Goal: Navigation & Orientation: Go to known website

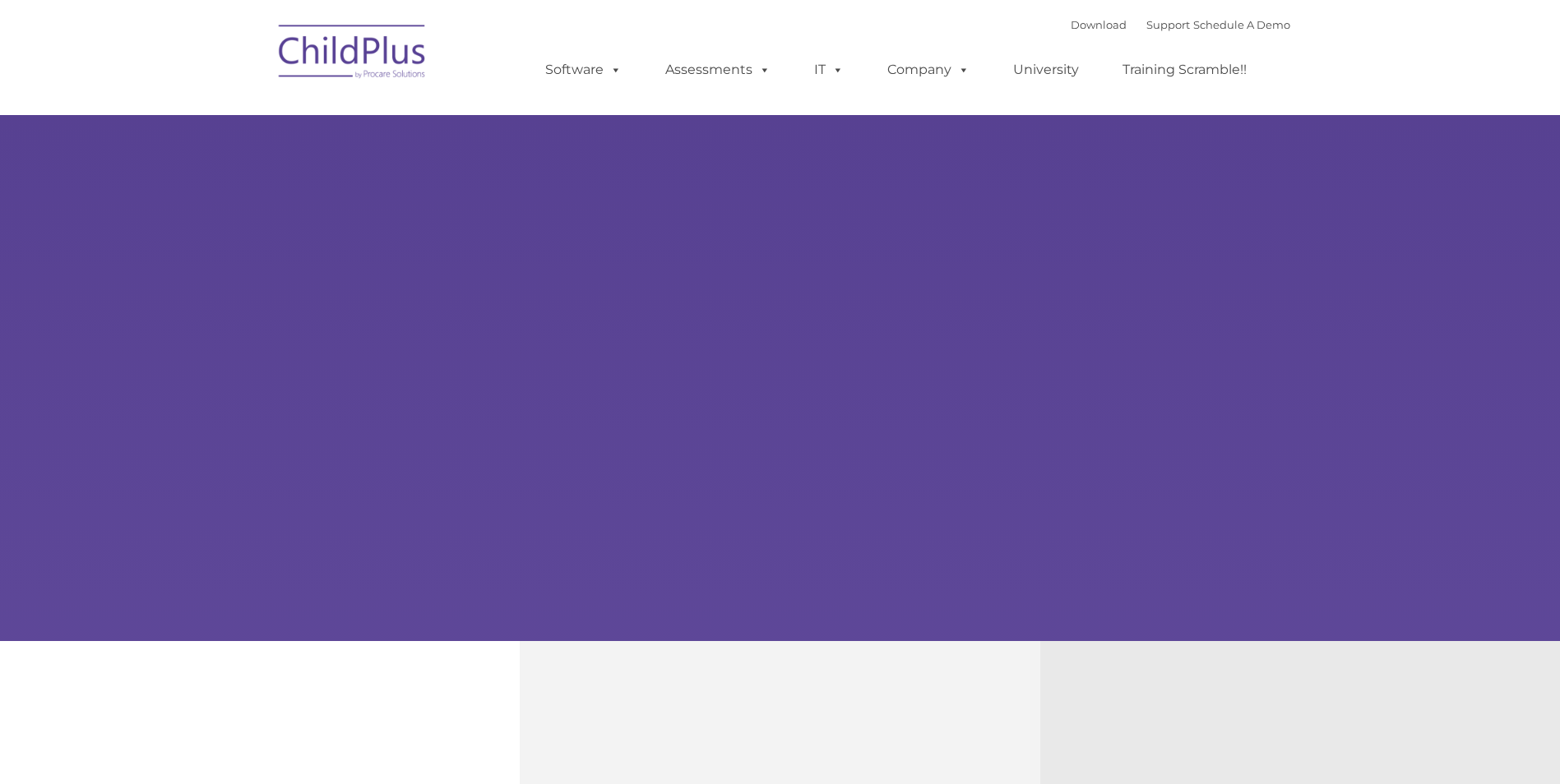
select select "MEDIUM"
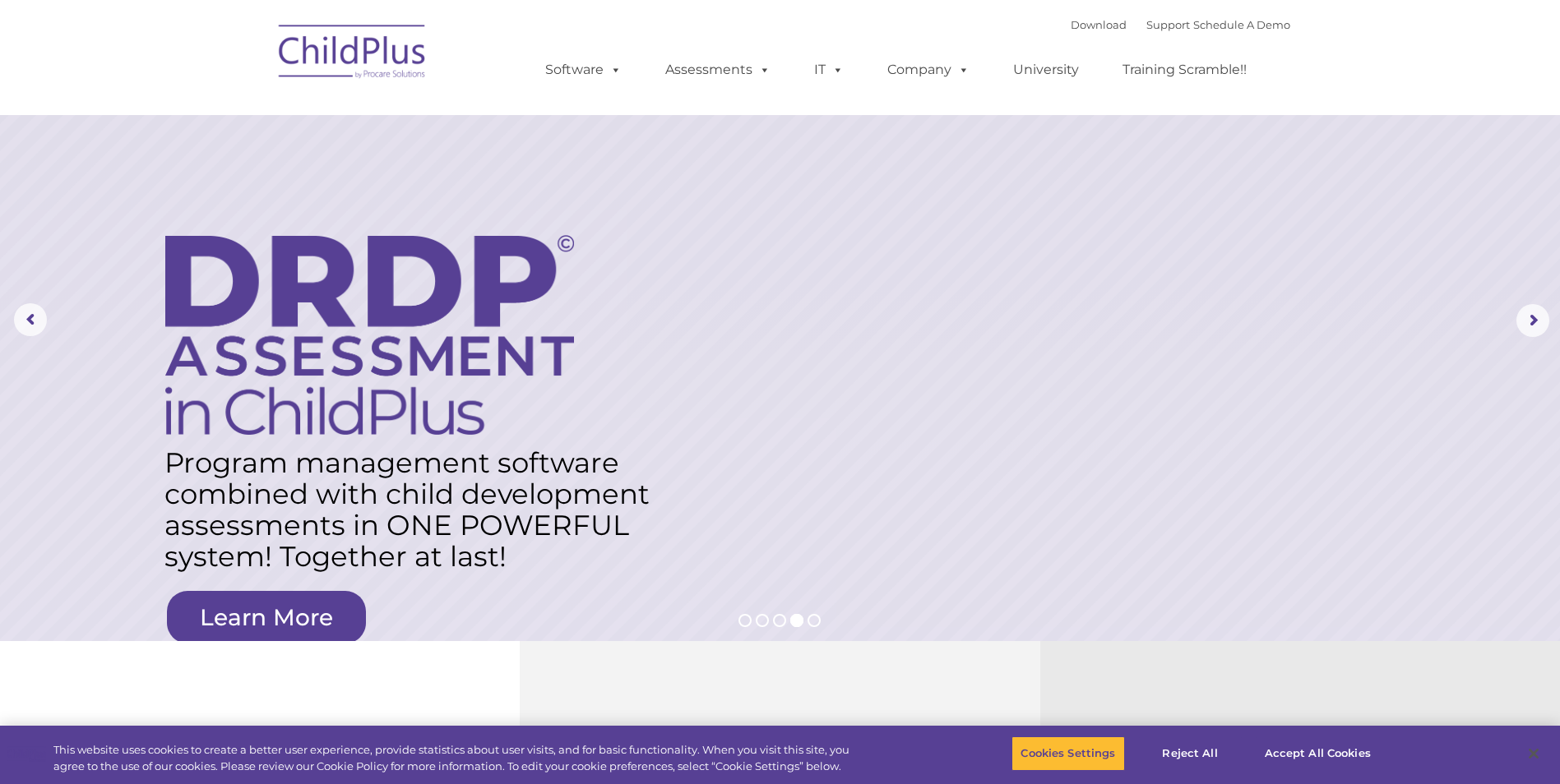
click at [686, 32] on div "Download Support | Schedule A Demo  MENU MENU Software ChildPlus: The original…" at bounding box center [901, 57] width 777 height 90
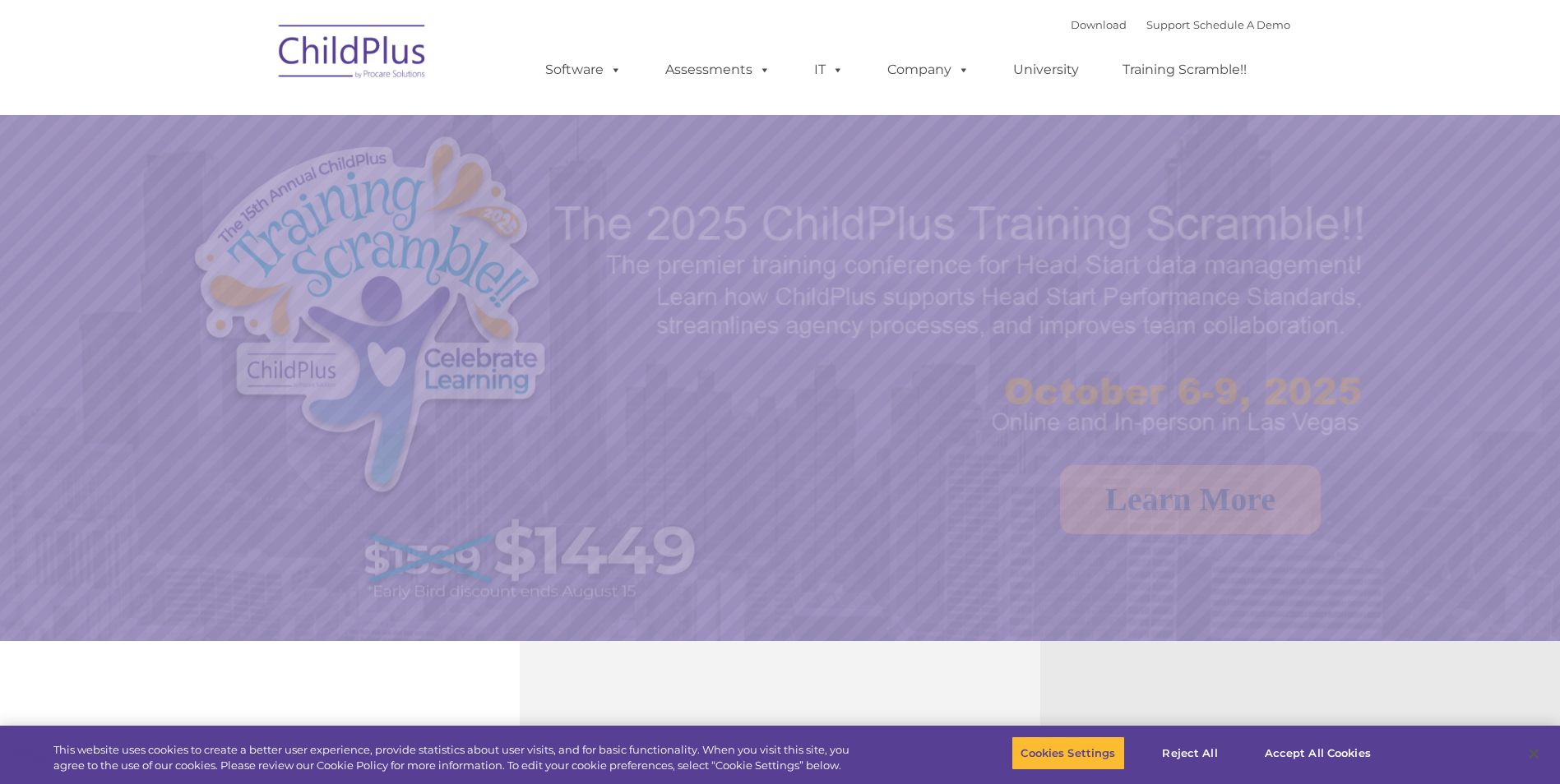
select select "MEDIUM"
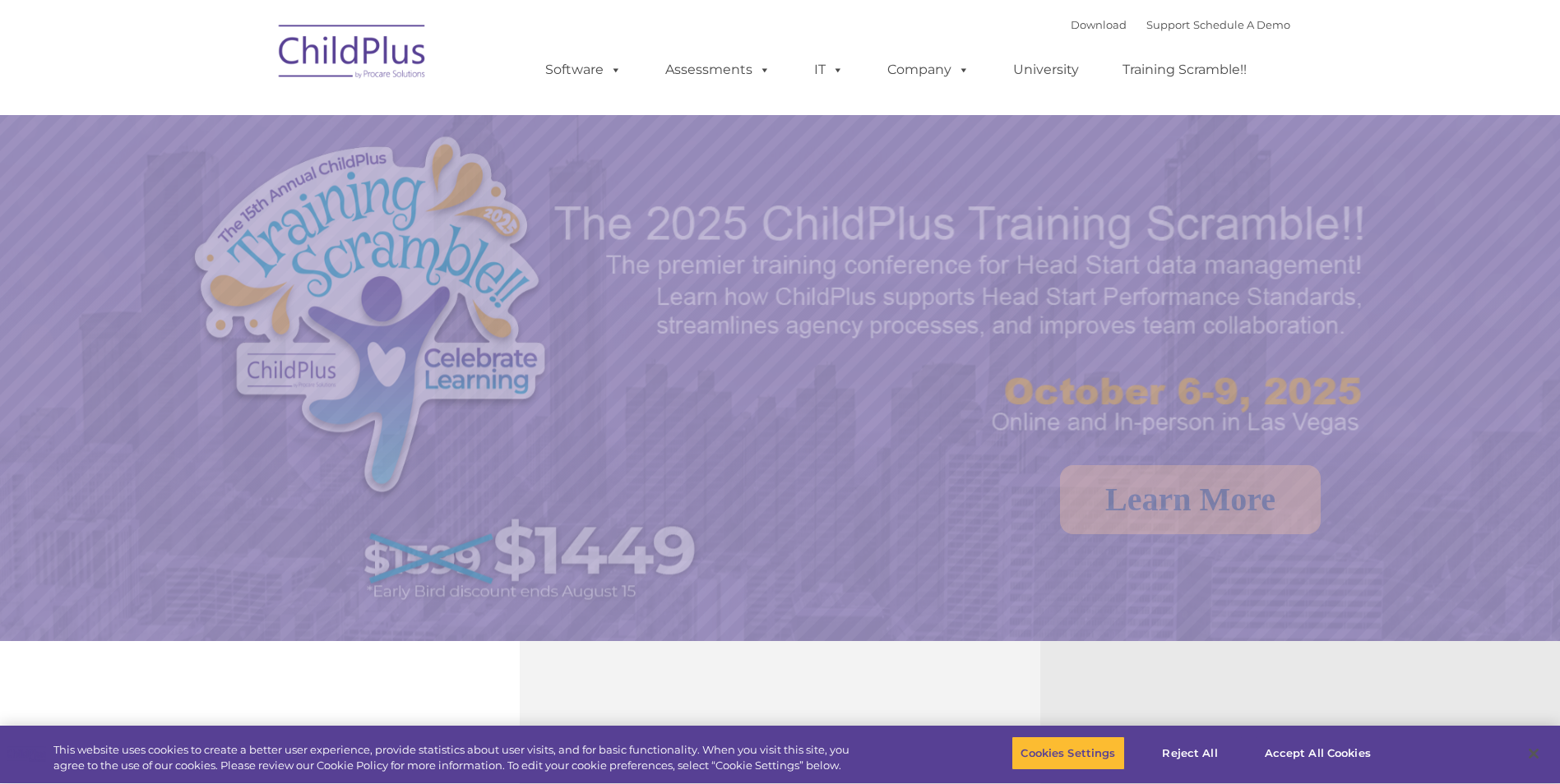
select select "MEDIUM"
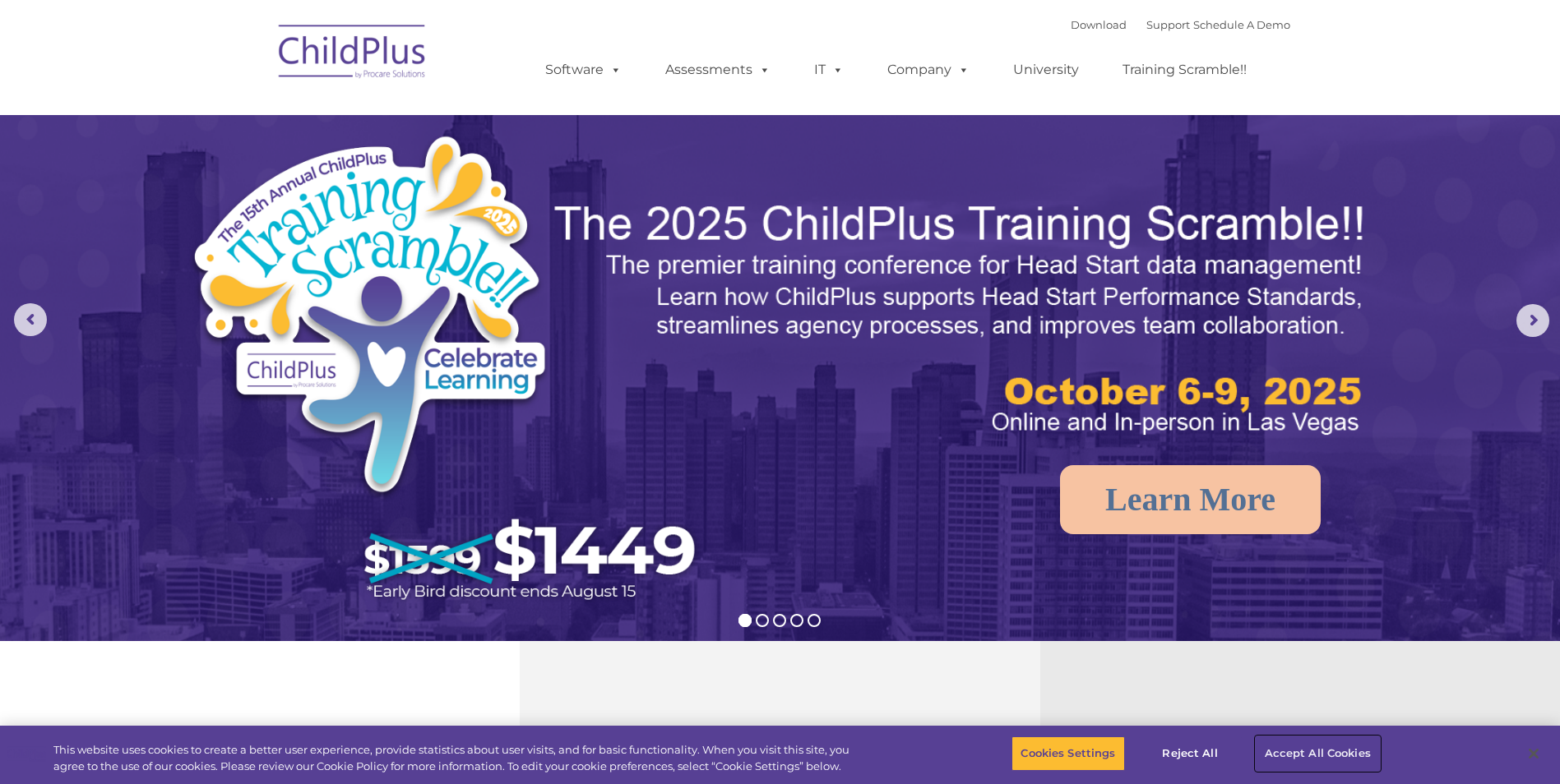
click at [1294, 751] on button "Accept All Cookies" at bounding box center [1317, 753] width 124 height 34
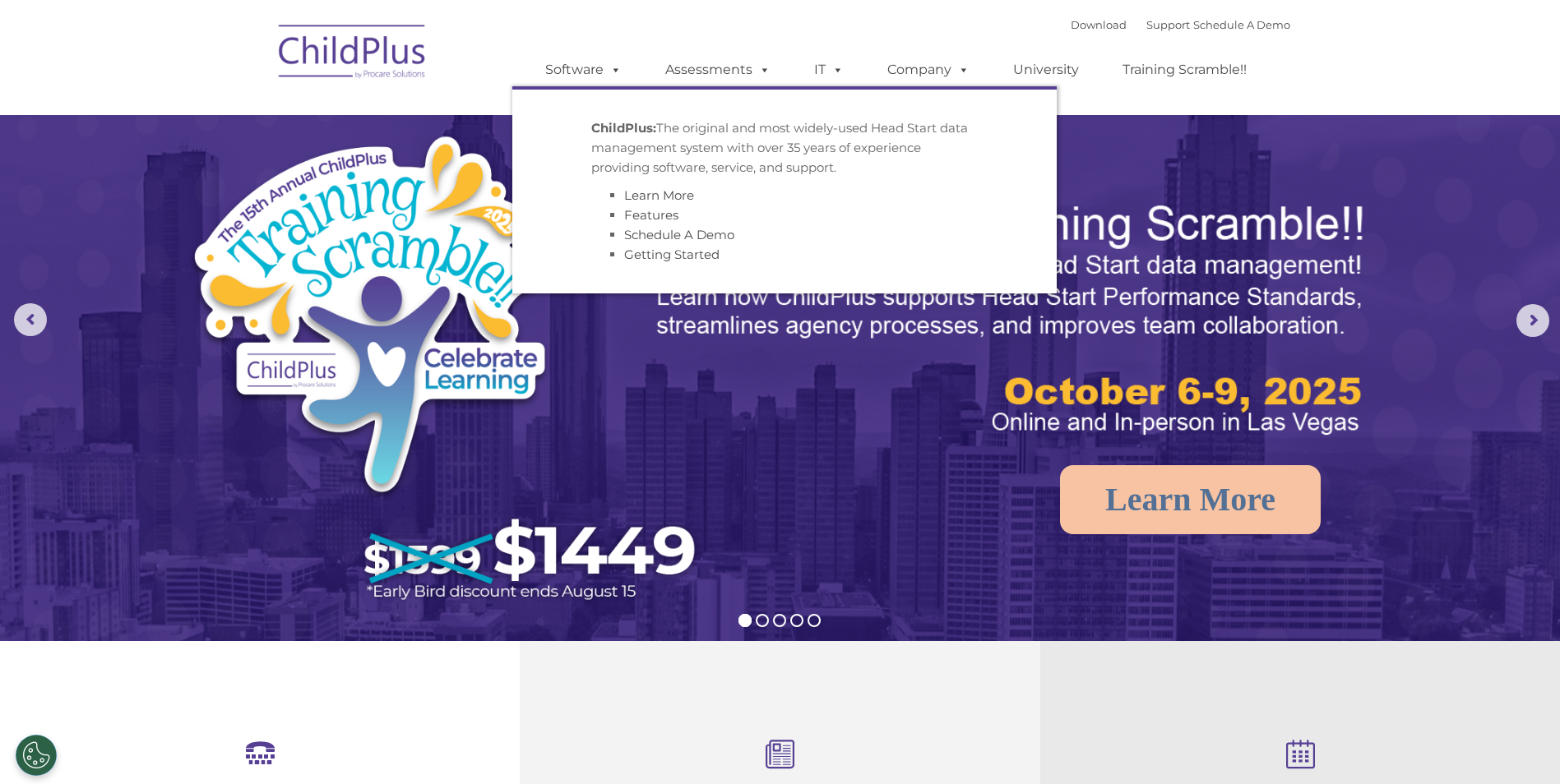
click at [385, 49] on img at bounding box center [353, 54] width 164 height 82
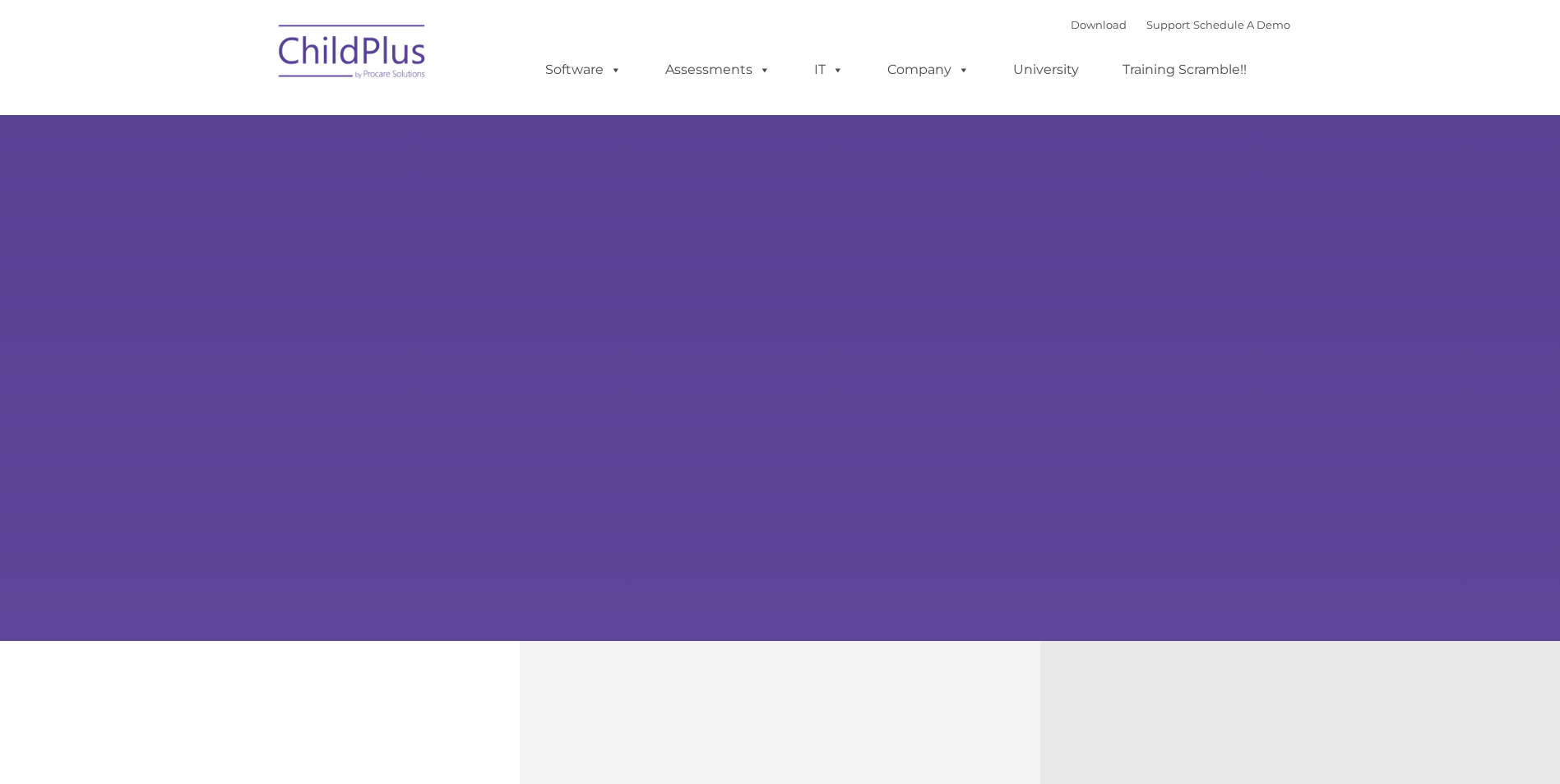
select select "MEDIUM"
